Goal: Find specific page/section: Find specific page/section

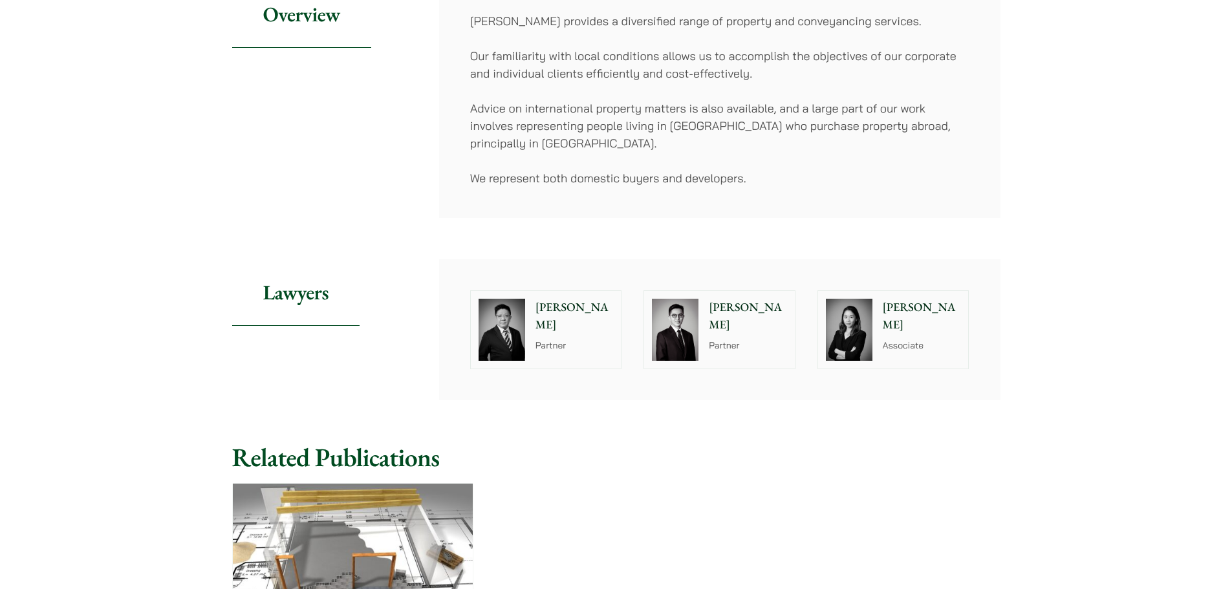
scroll to position [259, 0]
click at [883, 311] on p "[PERSON_NAME]" at bounding box center [922, 315] width 78 height 35
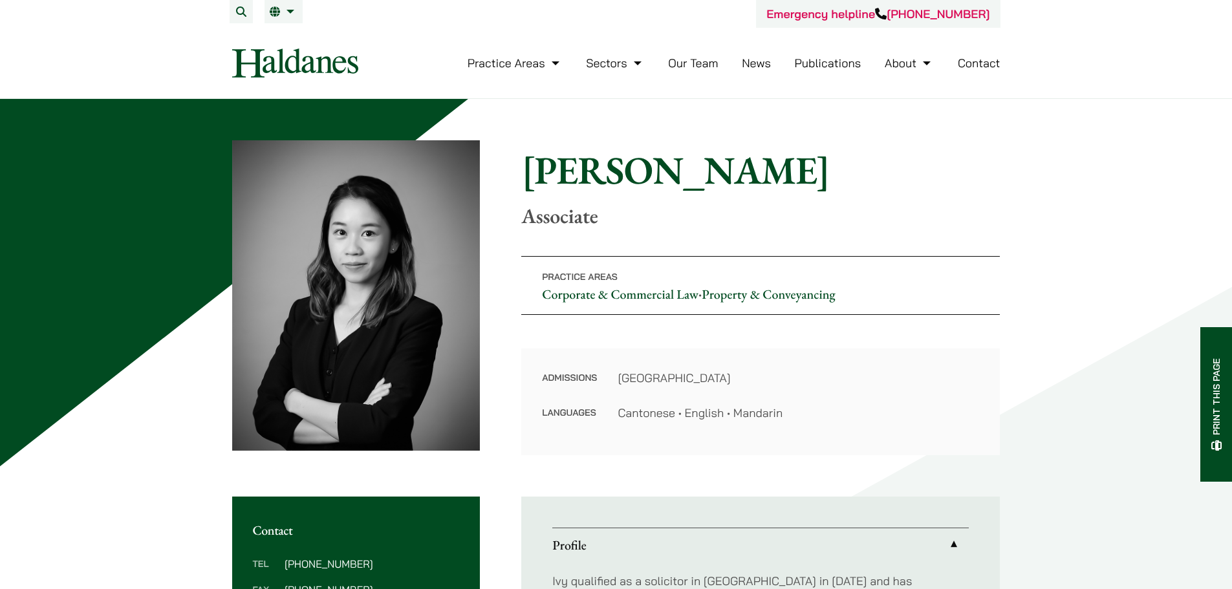
click at [697, 59] on link "Our Team" at bounding box center [693, 63] width 50 height 15
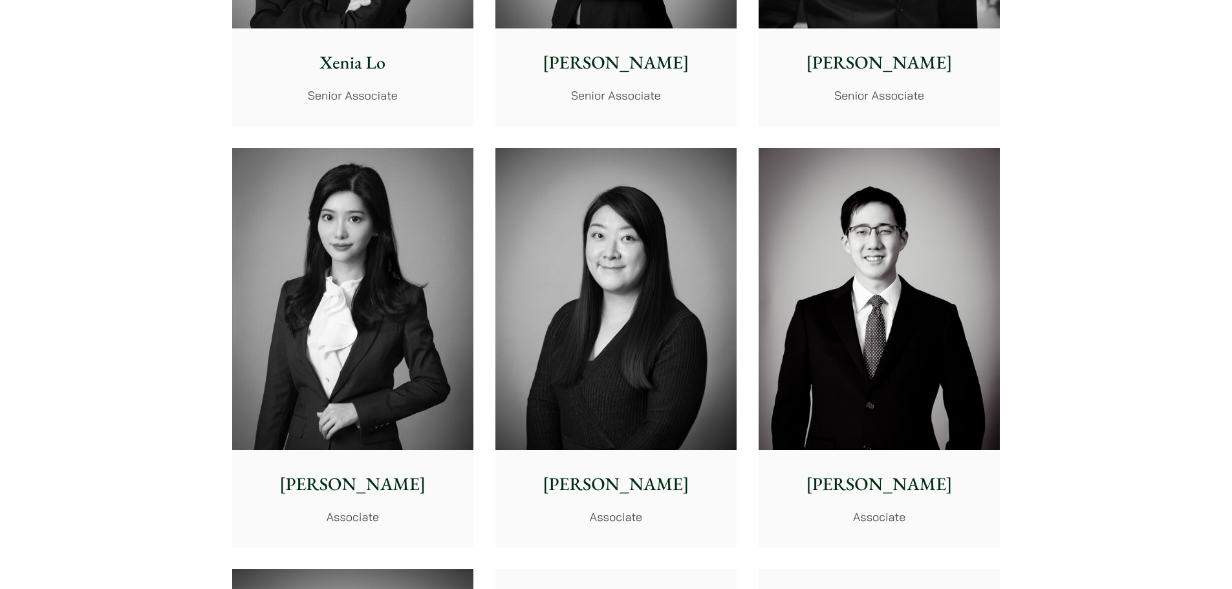
scroll to position [3299, 0]
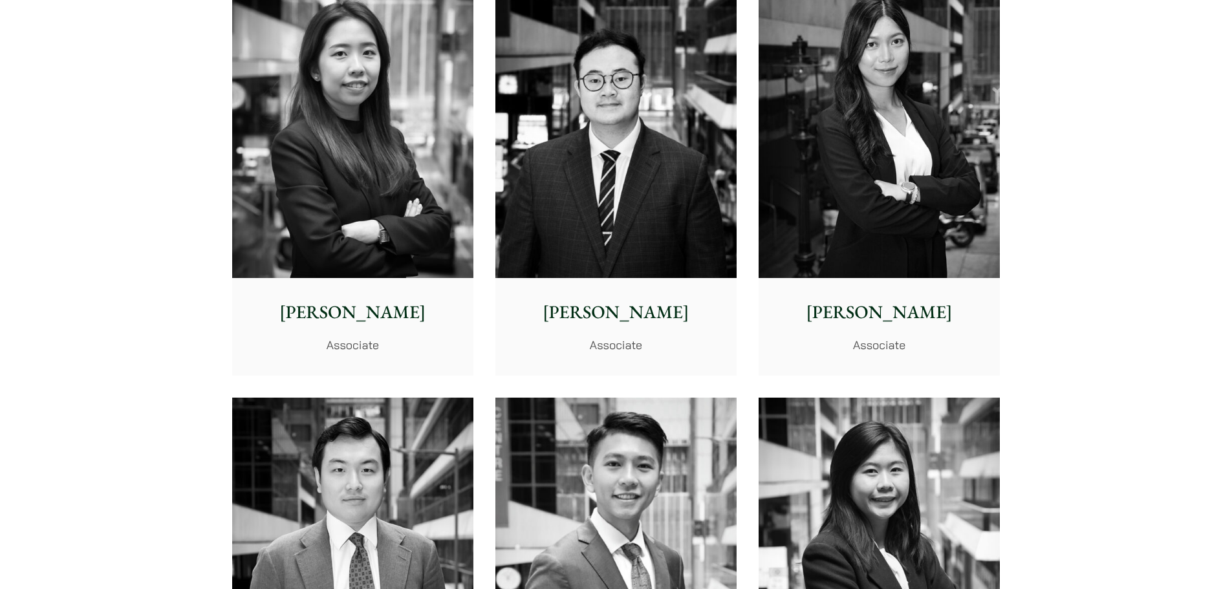
scroll to position [5284, 0]
